Goal: Task Accomplishment & Management: Use online tool/utility

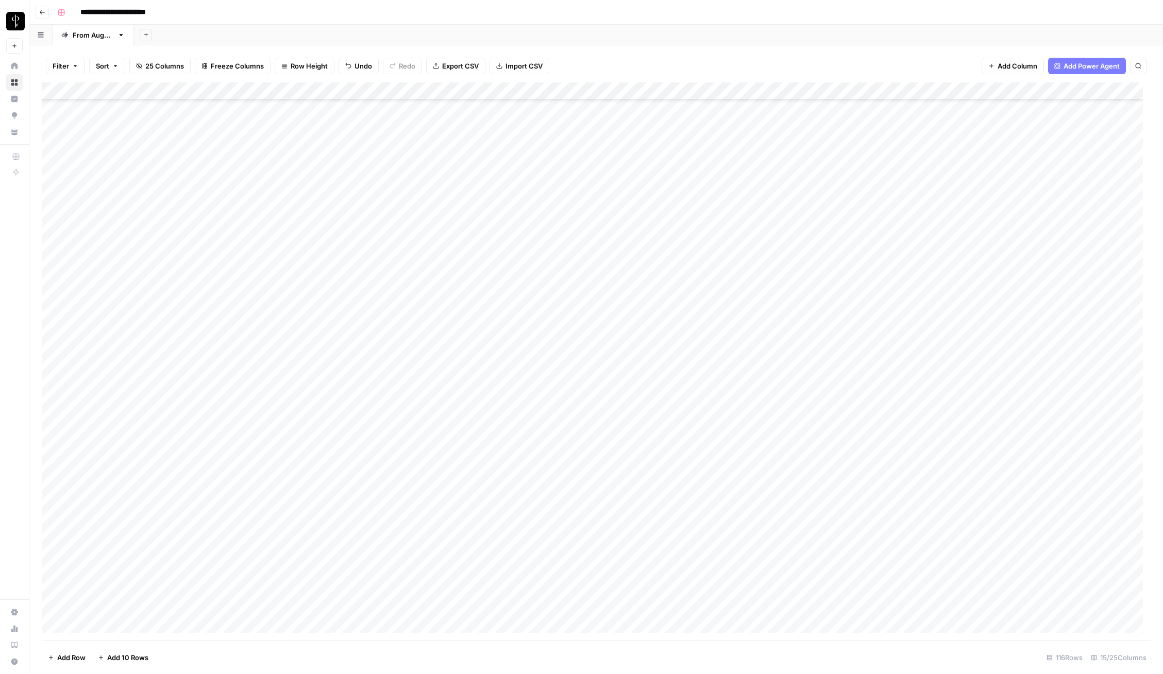
scroll to position [1516, 0]
click at [93, 64] on icon "button" at bounding box center [93, 66] width 6 height 6
click at [59, 91] on div "Add Column" at bounding box center [596, 361] width 1109 height 558
click at [85, 663] on button "Delete 116 Rows" at bounding box center [74, 657] width 64 height 16
click at [547, 112] on button "Delete" at bounding box center [545, 119] width 35 height 19
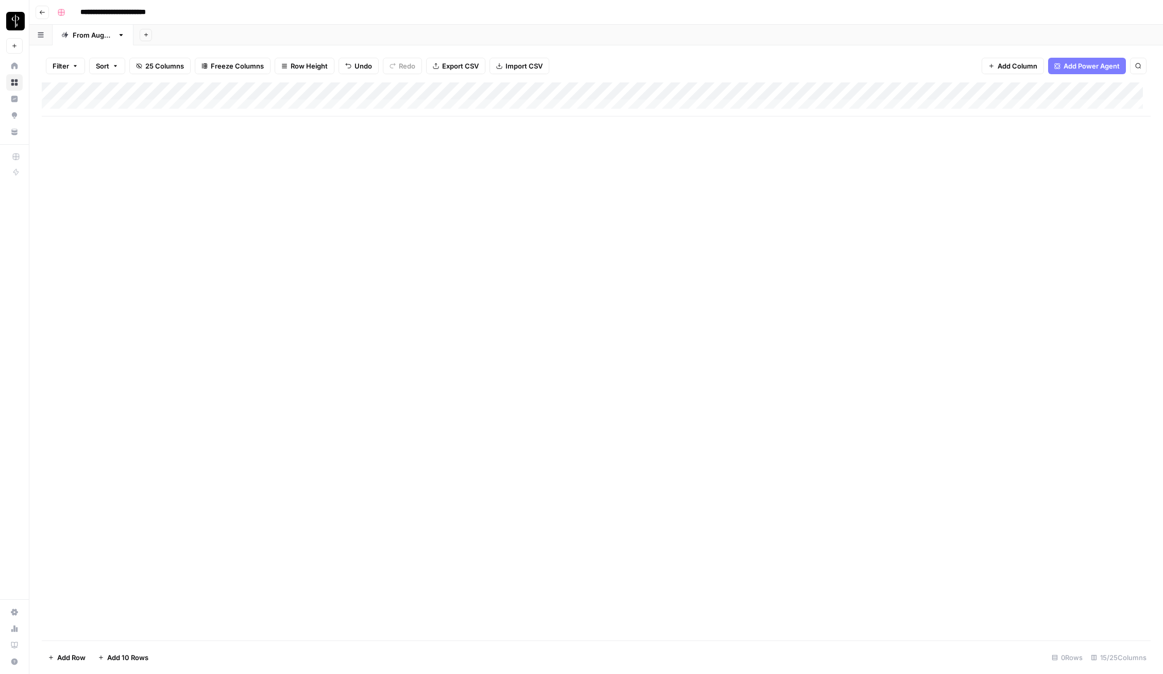
click at [387, 25] on div "Add Sheet" at bounding box center [649, 35] width 1030 height 21
click at [456, 16] on div "**********" at bounding box center [603, 12] width 1100 height 16
